Goal: Transaction & Acquisition: Purchase product/service

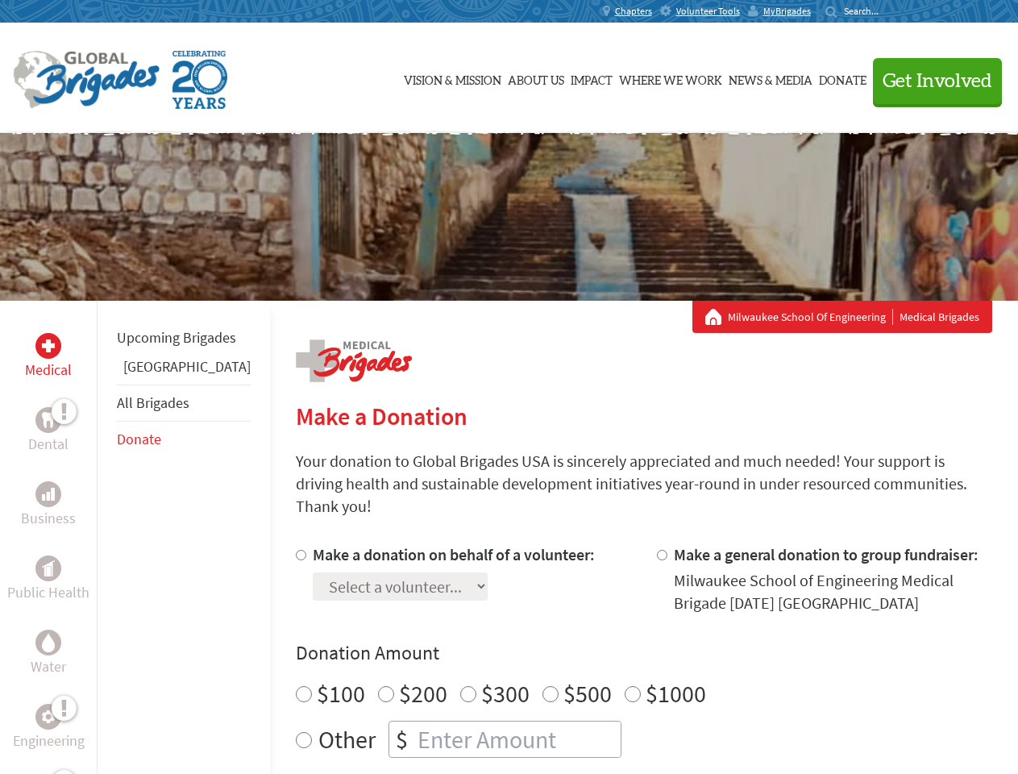
click at [890, 11] on div "Search for:" at bounding box center [858, 11] width 65 height 13
click at [930, 81] on span "Get Involved" at bounding box center [938, 81] width 110 height 19
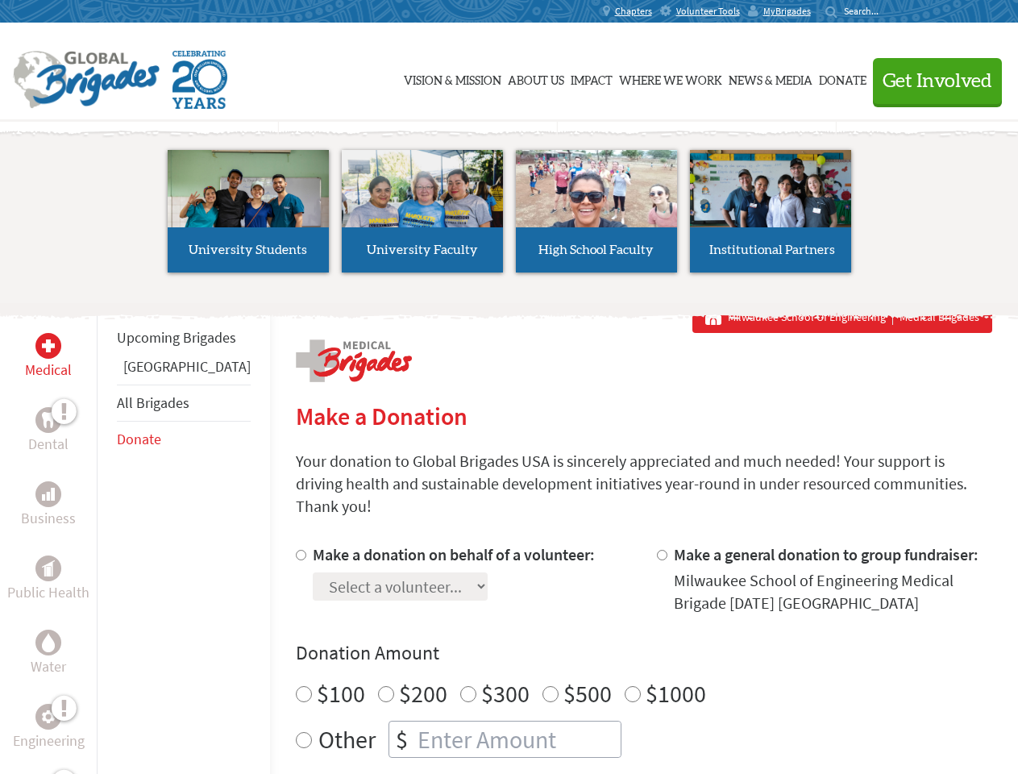
click at [106, 537] on div "Upcoming Brigades Panama All Brigades Donate" at bounding box center [183, 688] width 173 height 774
click at [616, 647] on div "Donation Amount $100 $200 $300 $500 $1000 Other $" at bounding box center [644, 699] width 697 height 118
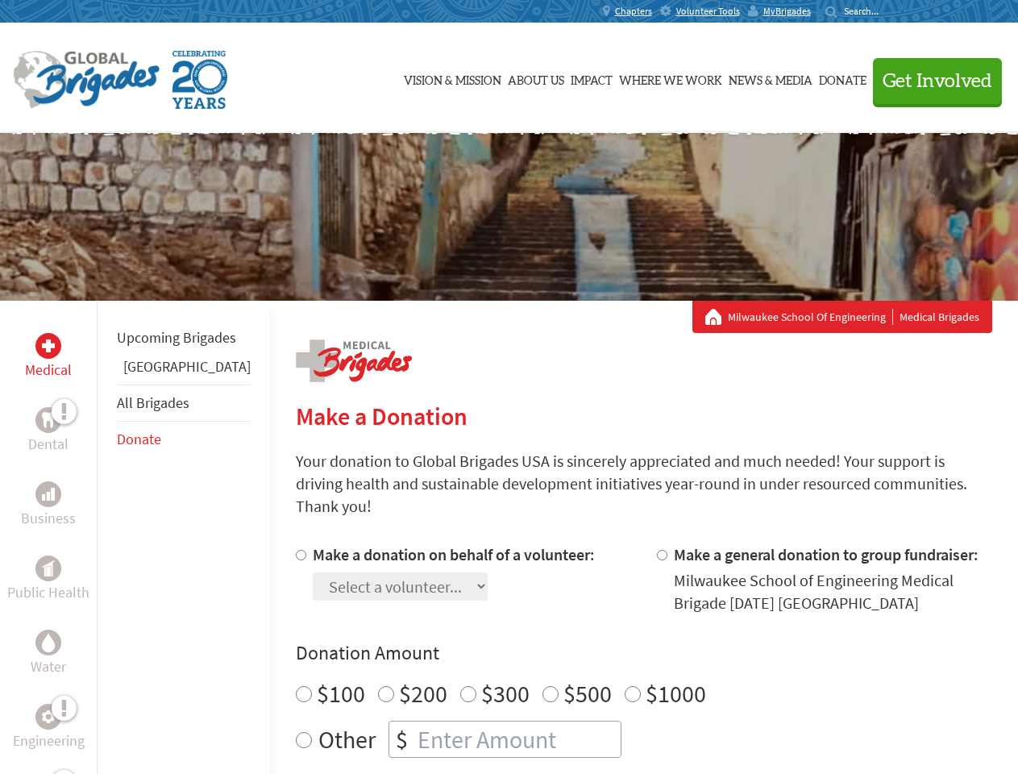
click at [296, 550] on input "Make a donation on behalf of a volunteer:" at bounding box center [301, 555] width 10 height 10
radio input "true"
click at [657, 550] on input "Make a general donation to group fundraiser:" at bounding box center [662, 555] width 10 height 10
radio input "true"
